Goal: Task Accomplishment & Management: Manage account settings

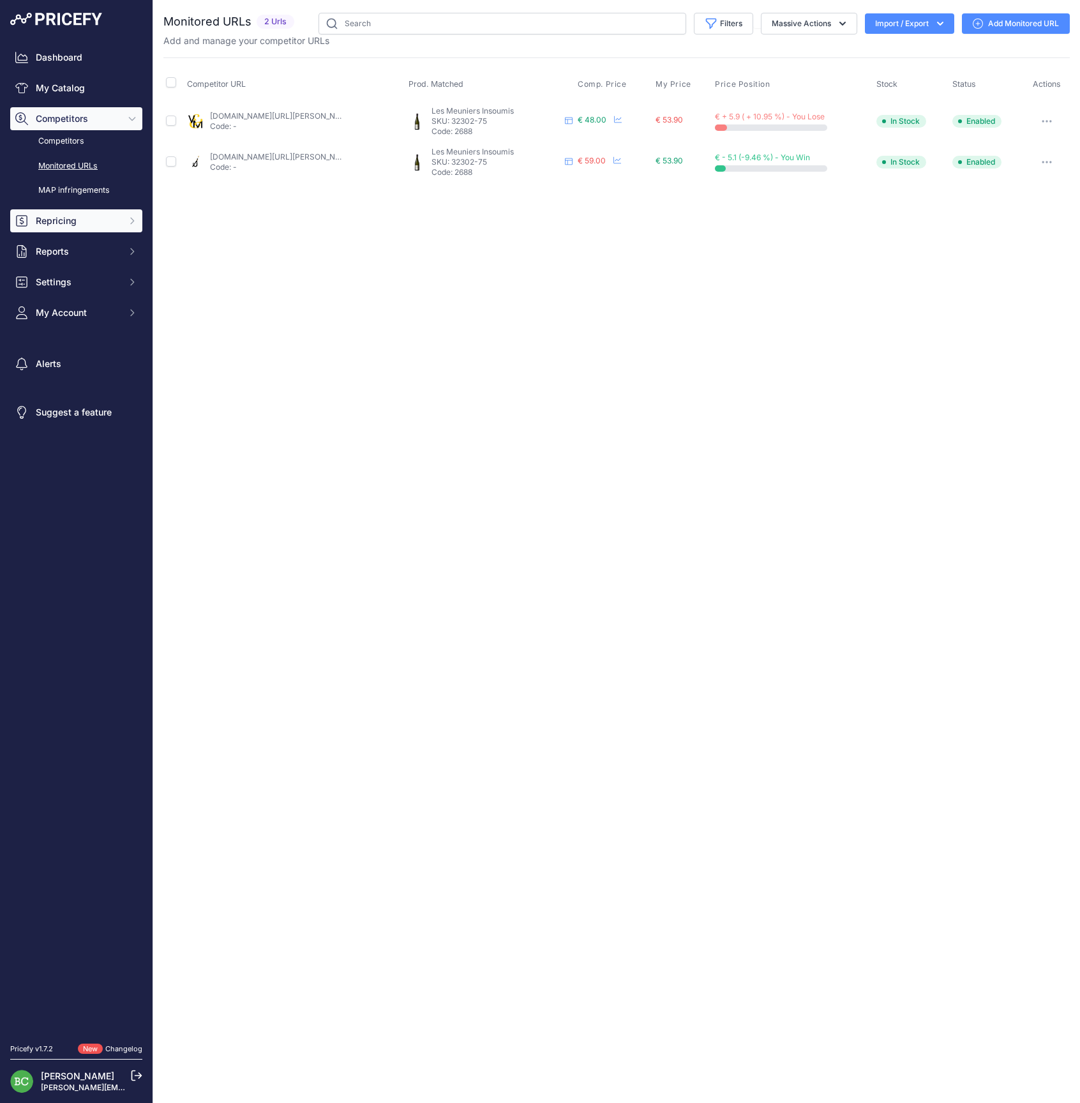
click at [52, 227] on span "Repricing" at bounding box center [78, 220] width 84 height 13
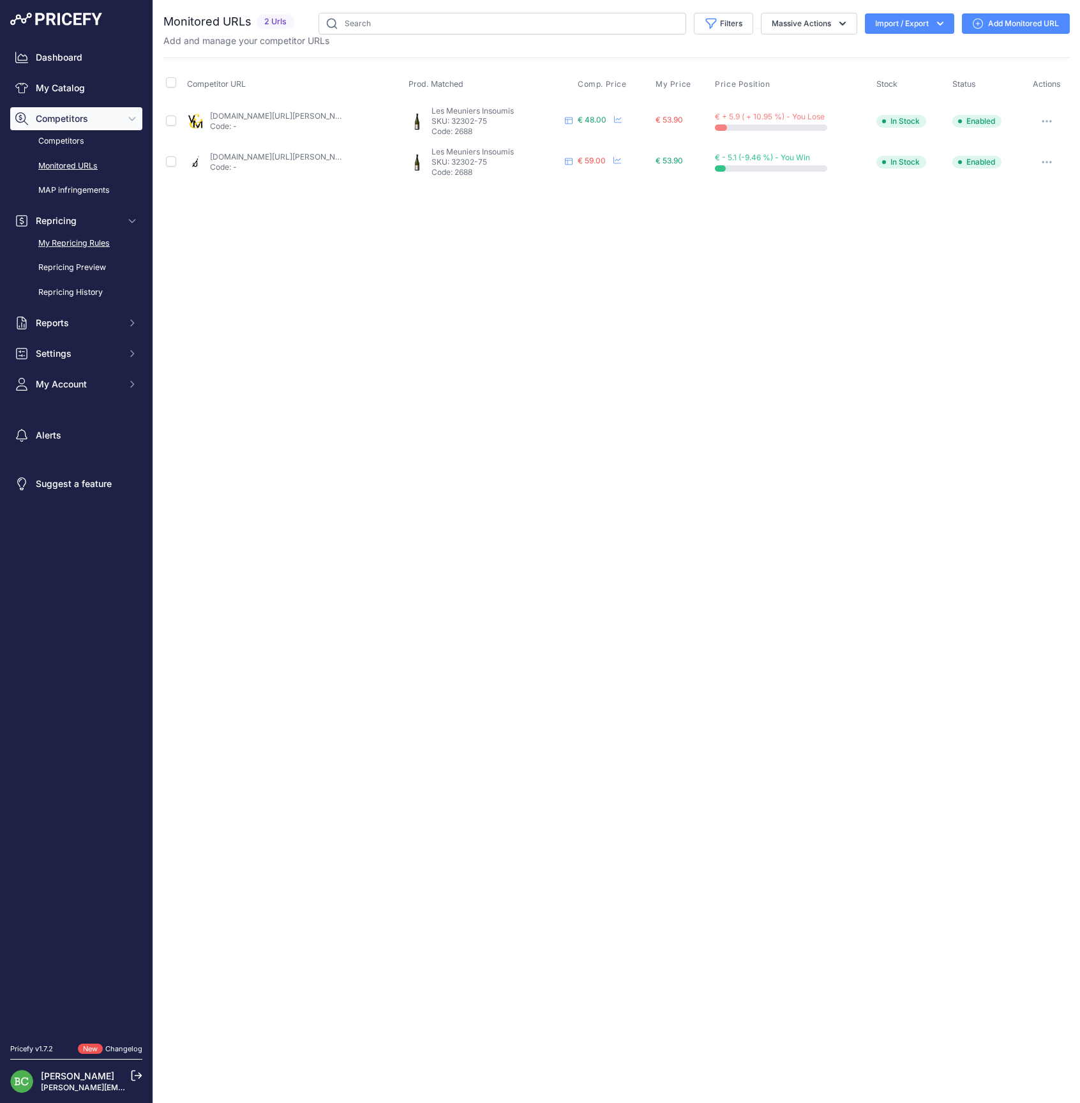
click at [77, 255] on link "My Repricing Rules" at bounding box center [76, 243] width 132 height 22
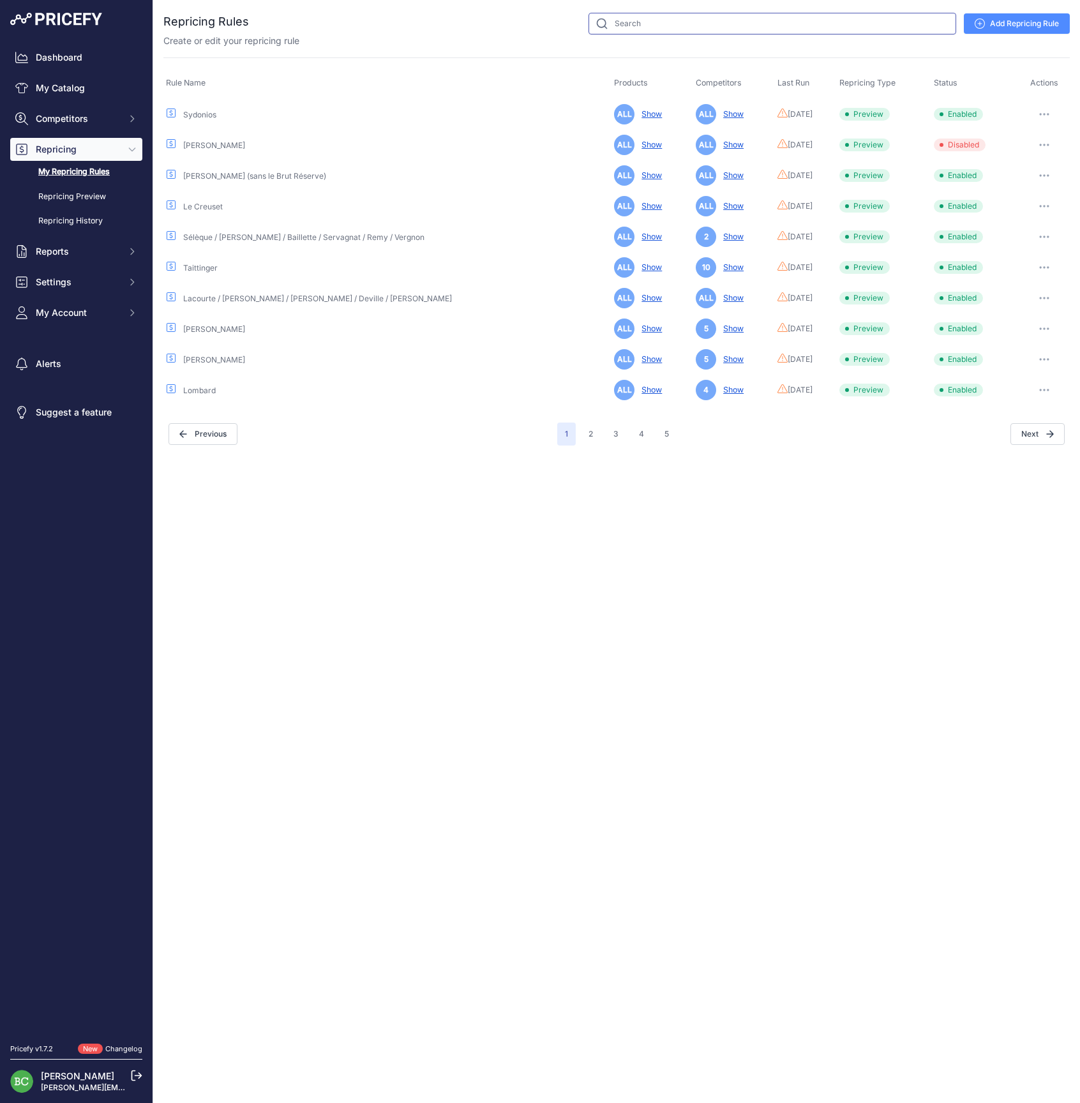
click at [772, 29] on input "text" at bounding box center [772, 24] width 368 height 22
type input "bollinger"
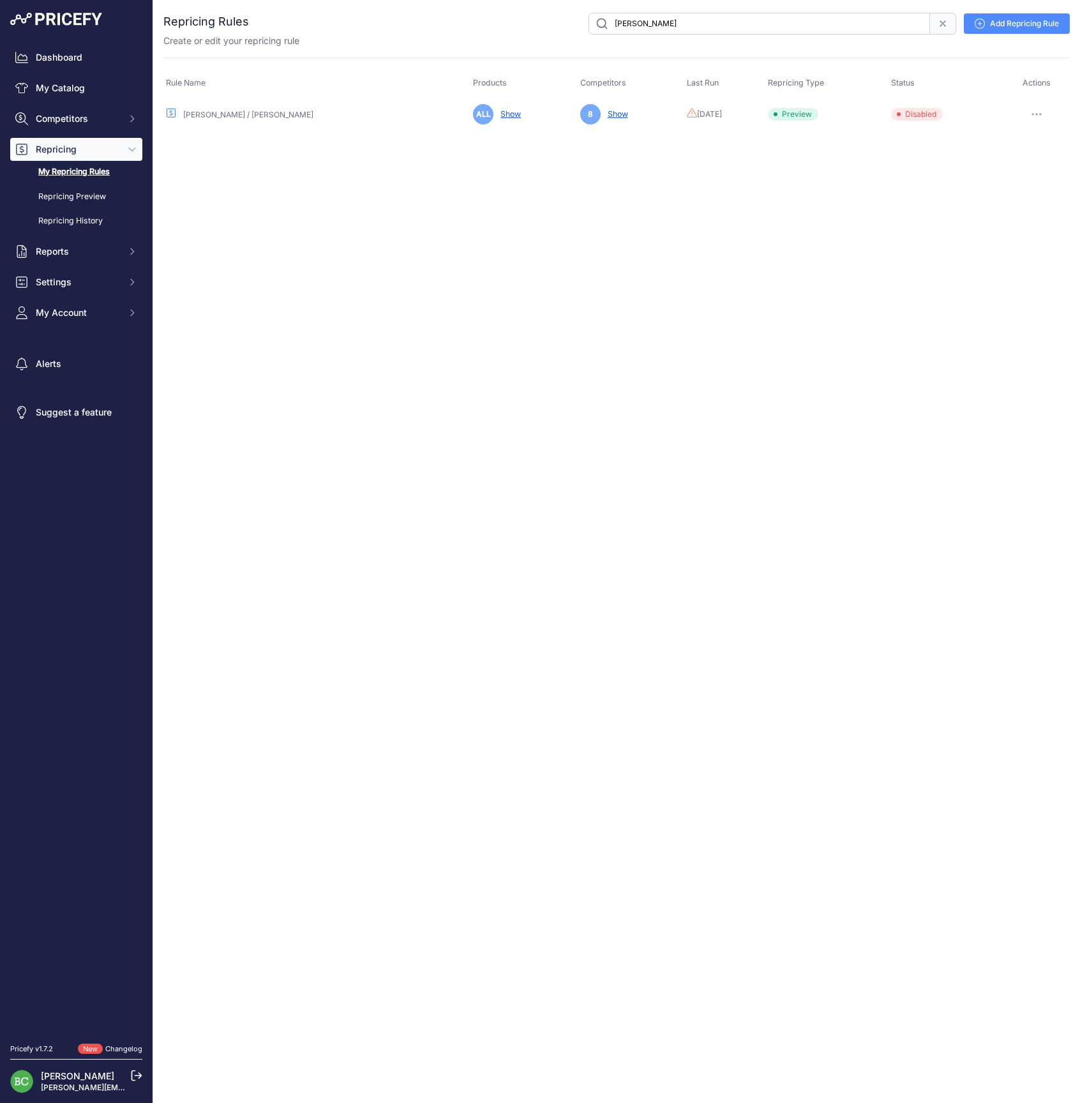
click at [1031, 113] on icon "button" at bounding box center [1036, 114] width 10 height 3
click at [1022, 157] on button "Enable" at bounding box center [1026, 161] width 82 height 20
click at [1039, 111] on button "button" at bounding box center [1037, 114] width 26 height 18
click at [1014, 139] on link "Edit" at bounding box center [1026, 141] width 82 height 20
click at [1035, 109] on button "button" at bounding box center [1037, 114] width 26 height 18
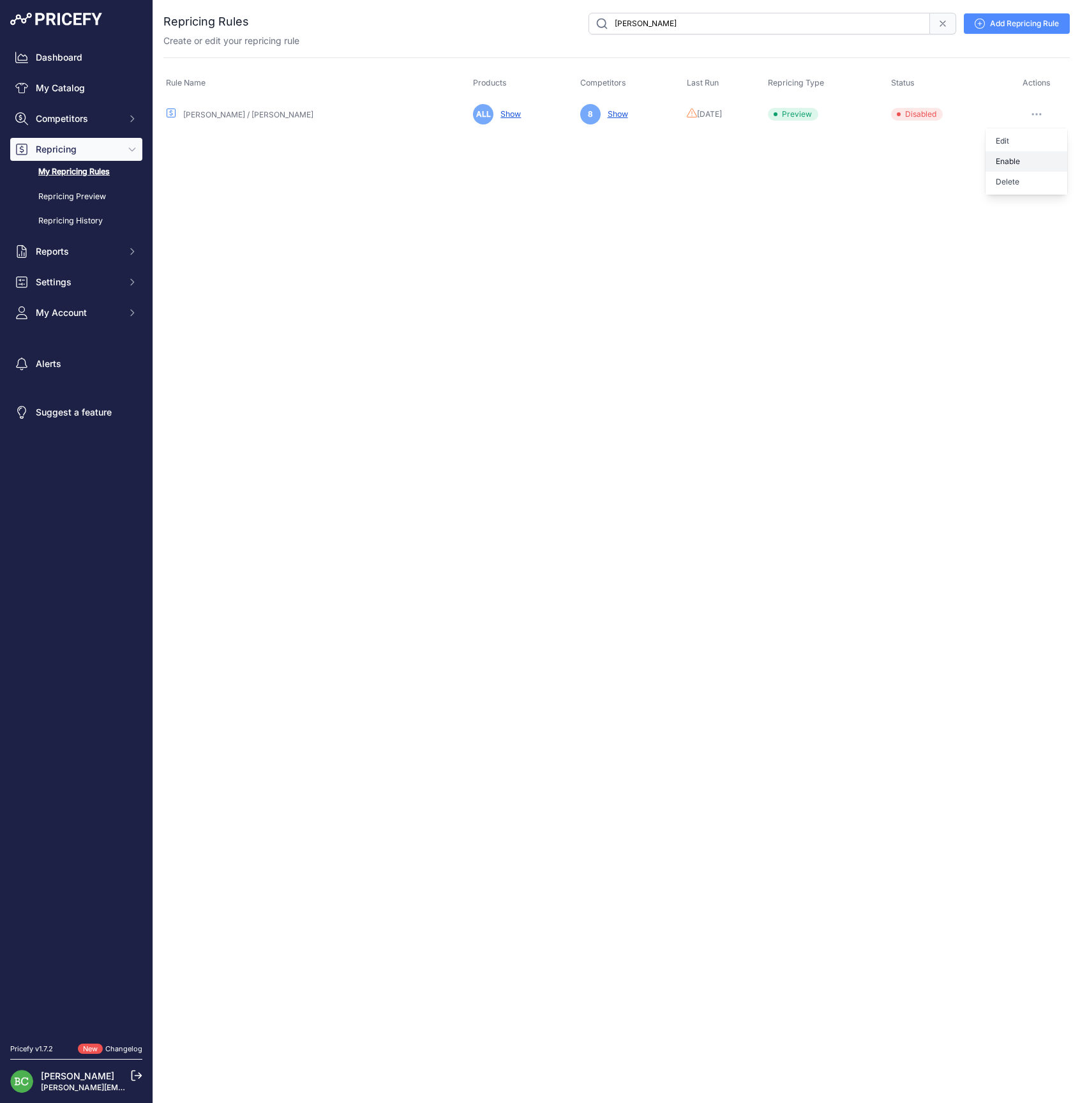
click at [1017, 162] on button "Enable" at bounding box center [1026, 161] width 82 height 20
click at [1039, 114] on icon "button" at bounding box center [1039, 114] width 1 height 1
click at [1017, 134] on link "Edit" at bounding box center [1026, 141] width 82 height 20
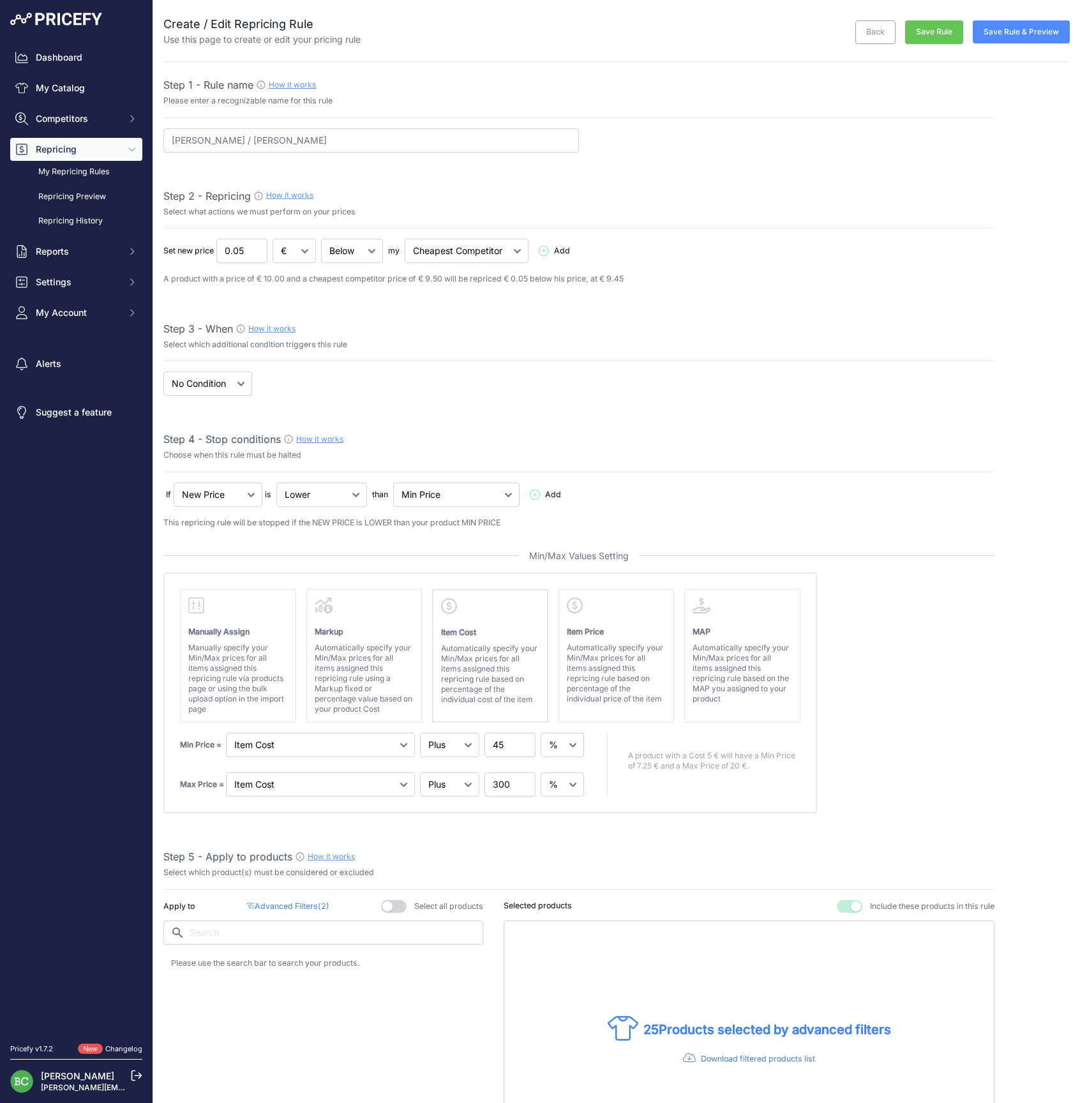
select select "percentage"
select select "7"
click at [1005, 33] on button "Save Rule & Preview" at bounding box center [1021, 31] width 97 height 23
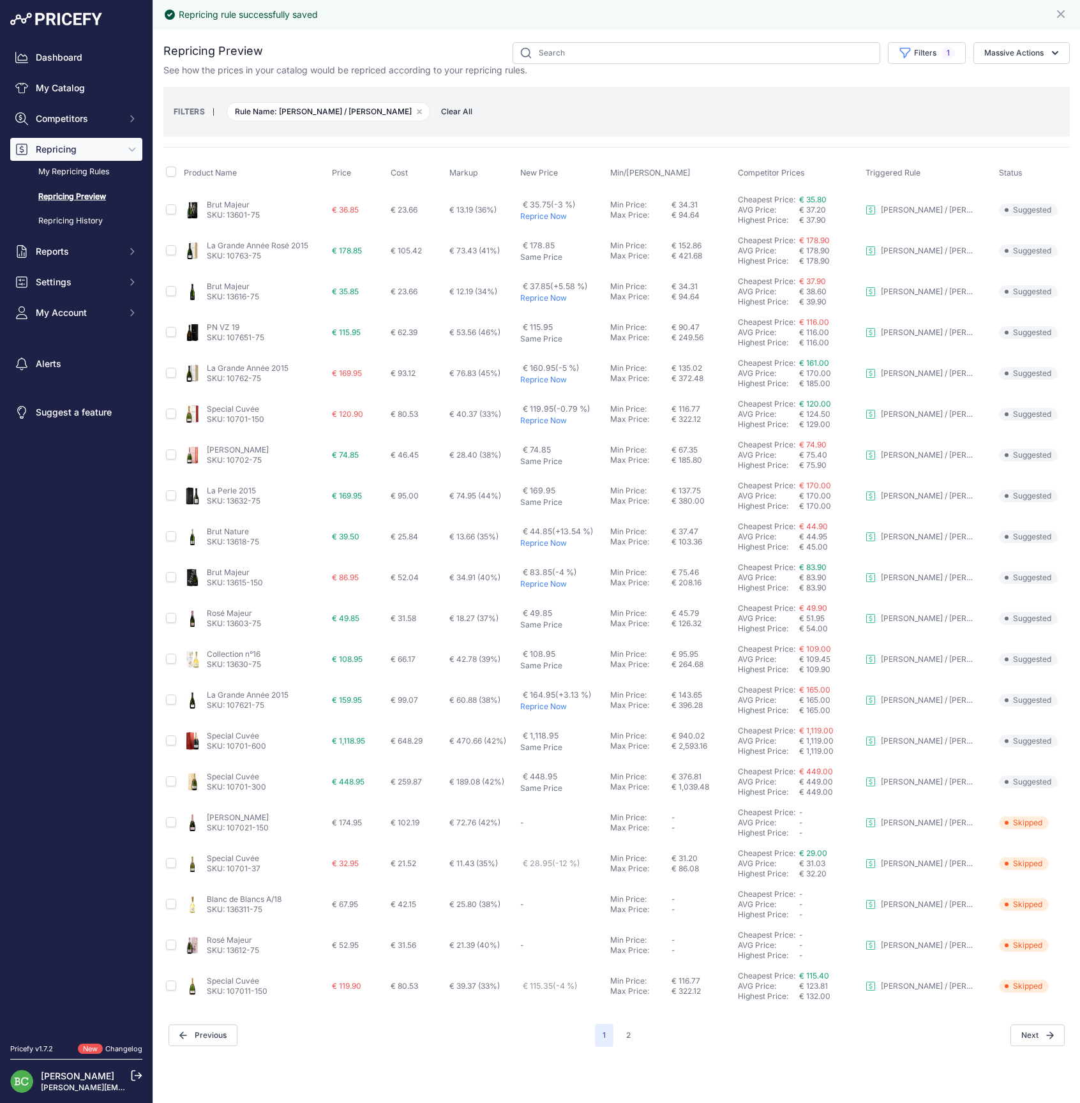
click at [249, 445] on link "[PERSON_NAME]" at bounding box center [238, 450] width 62 height 10
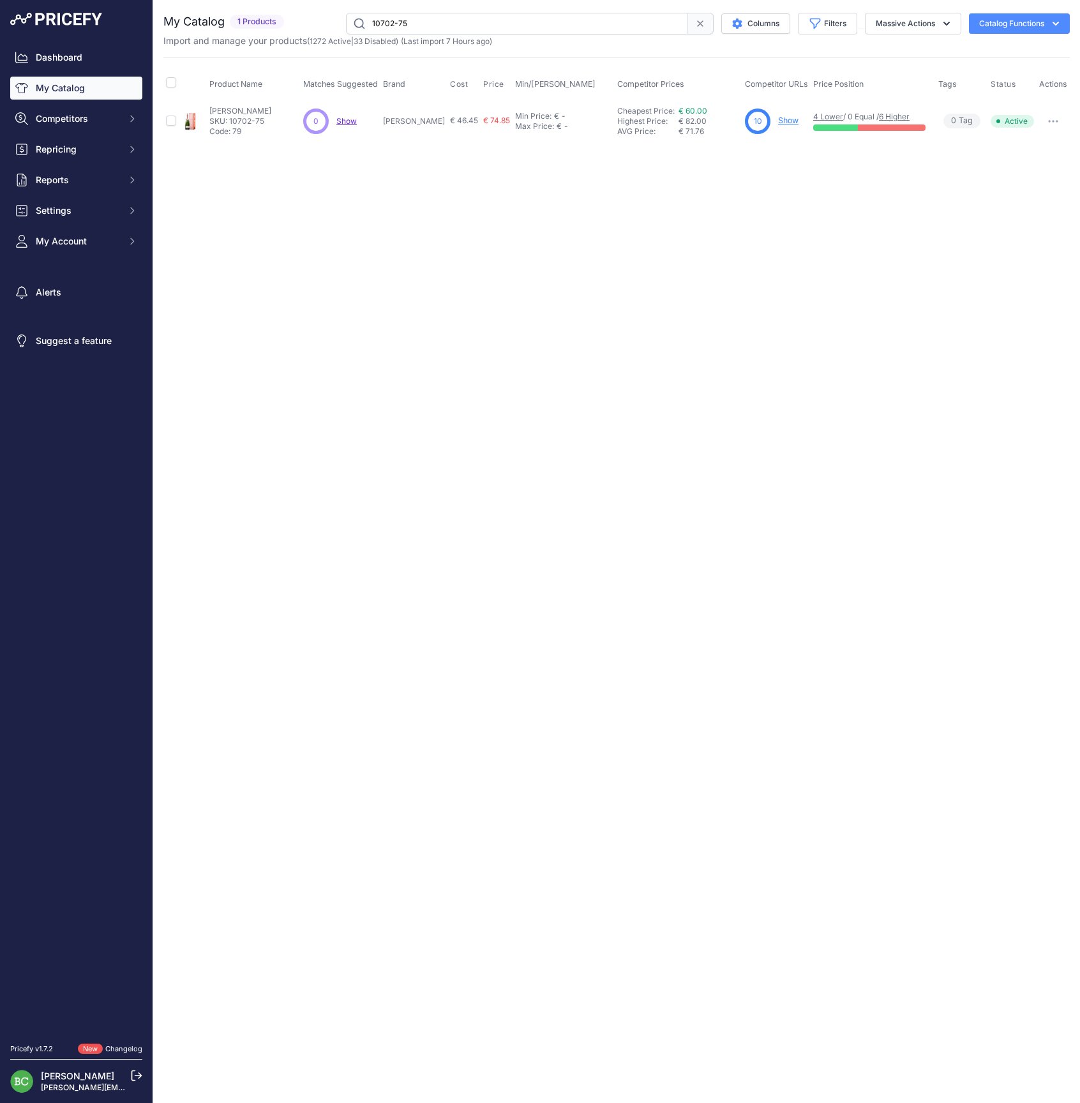
click at [787, 121] on link "Show" at bounding box center [788, 121] width 20 height 10
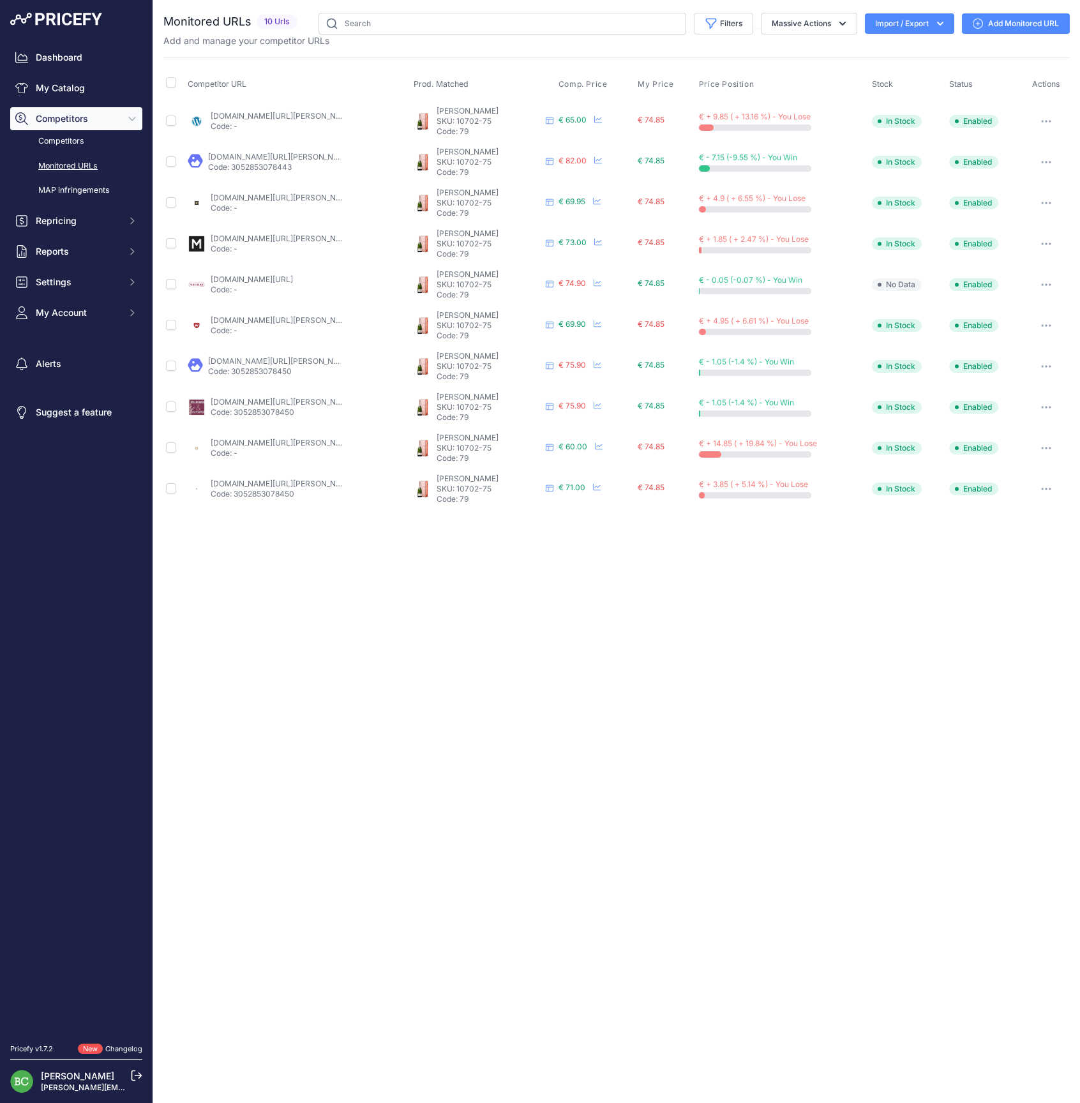
click at [1004, 24] on link "Add Monitored URL" at bounding box center [1016, 23] width 108 height 20
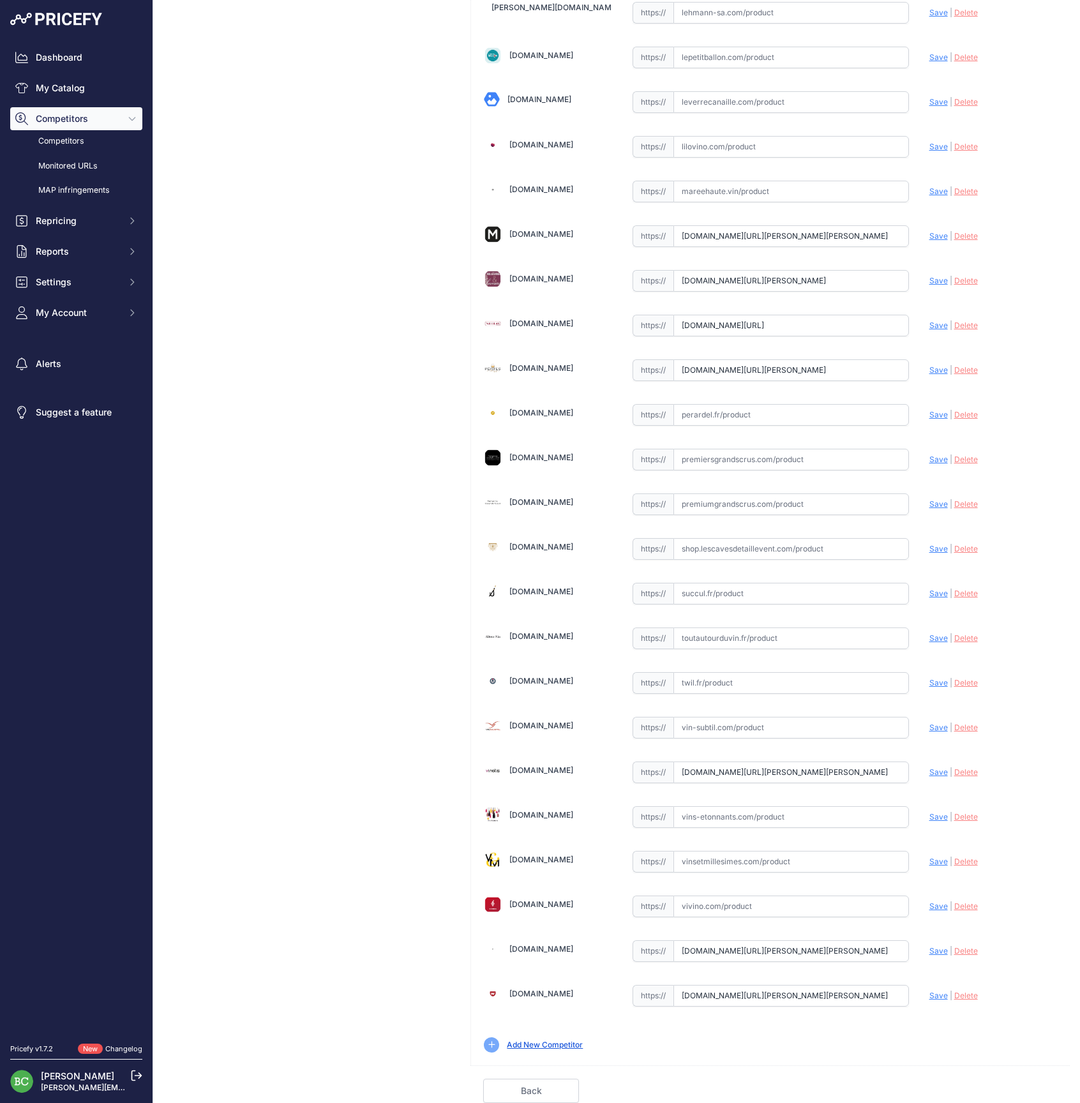
scroll to position [1271, 0]
click at [779, 772] on input "www.vinatis.com/4248-champagne-bollinger-brut-rose?prirule_jdsnikfkfjsd=2676" at bounding box center [791, 772] width 236 height 22
paste input "https://www.google.com/search?client=safari&rls=en&q=bollinger+ros%C3%A9+vinati…"
paste input "https://www.vinatis.com/63437-champagne-bollinger-brut-rose-en-etui"
click at [935, 767] on span "Save" at bounding box center [938, 772] width 19 height 10
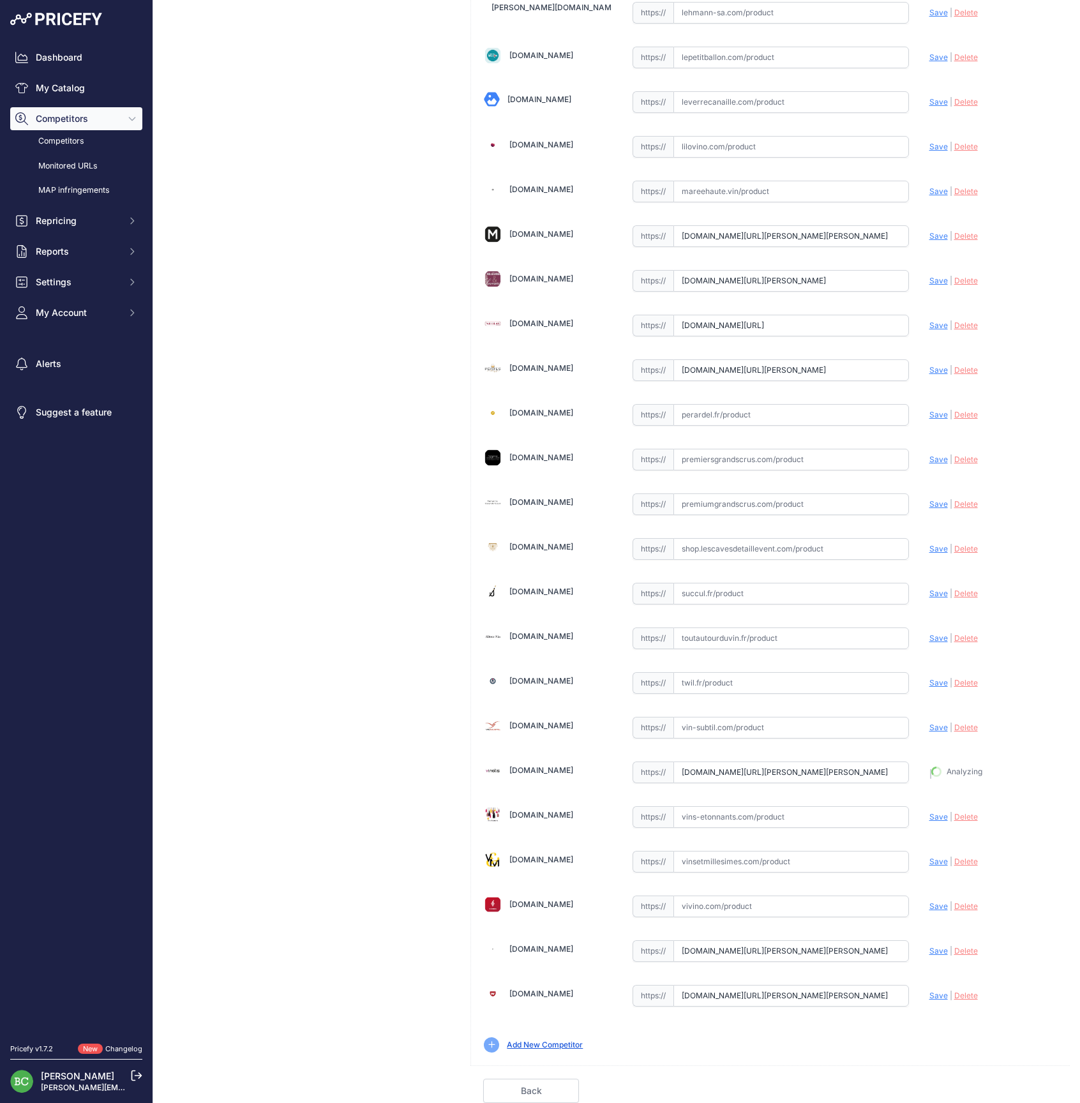
type input "https://www.vinatis.com/63437-champagne-bollinger-brut-rose-en-etui?prirule_jds…"
click at [1016, 1093] on link "Done" at bounding box center [1009, 1091] width 96 height 24
